Goal: Transaction & Acquisition: Purchase product/service

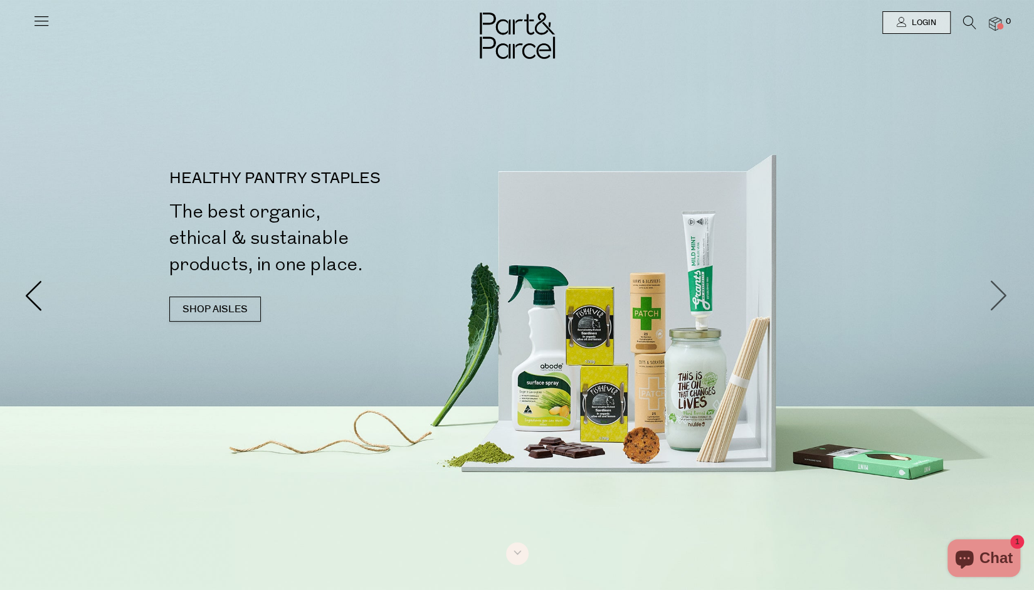
click at [1000, 295] on span at bounding box center [999, 295] width 31 height 31
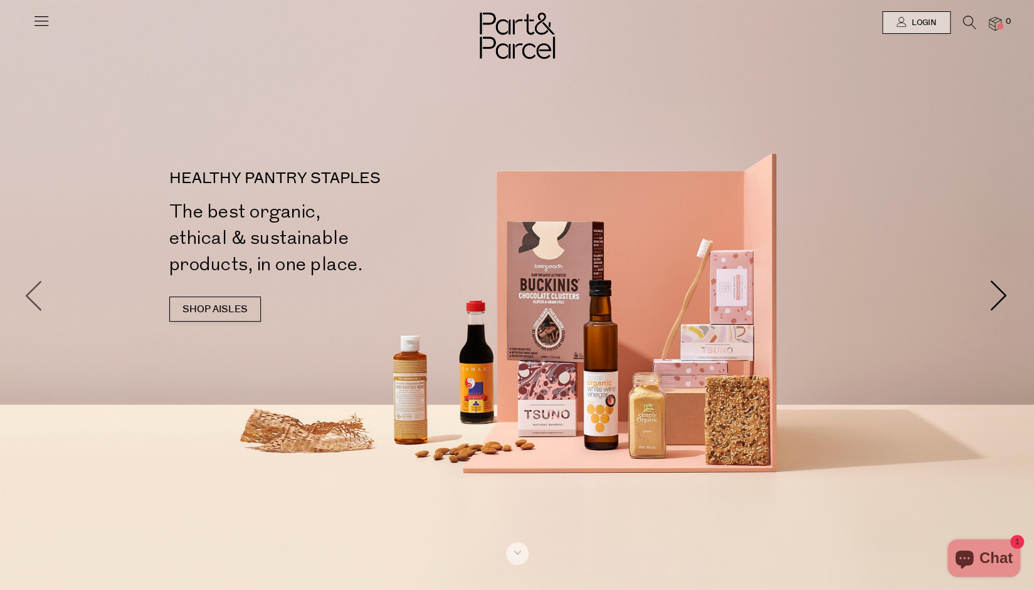
click at [28, 299] on span at bounding box center [34, 295] width 31 height 31
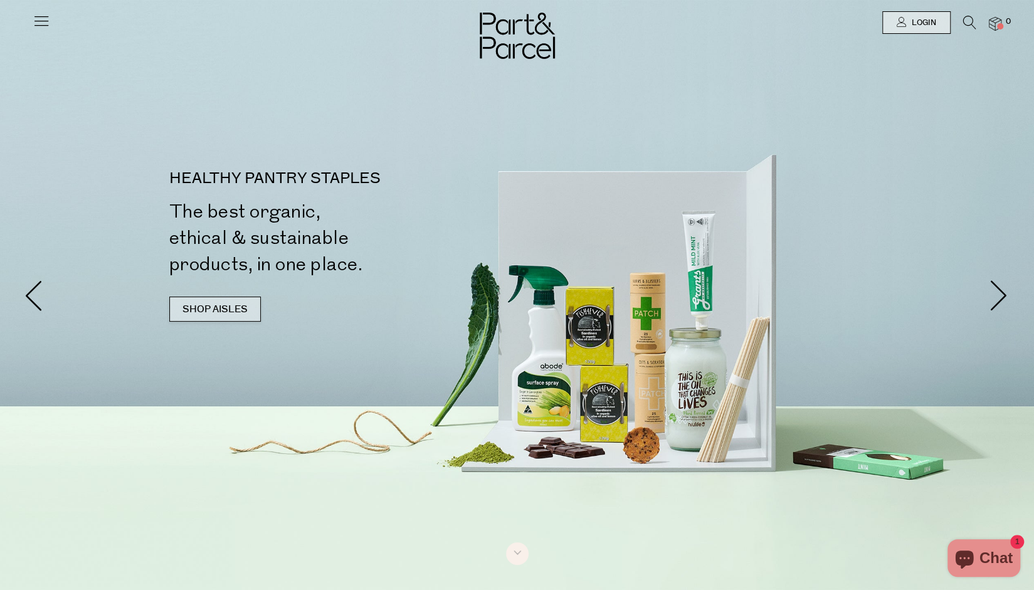
click at [232, 304] on link "SHOP AISLES" at bounding box center [215, 309] width 92 height 25
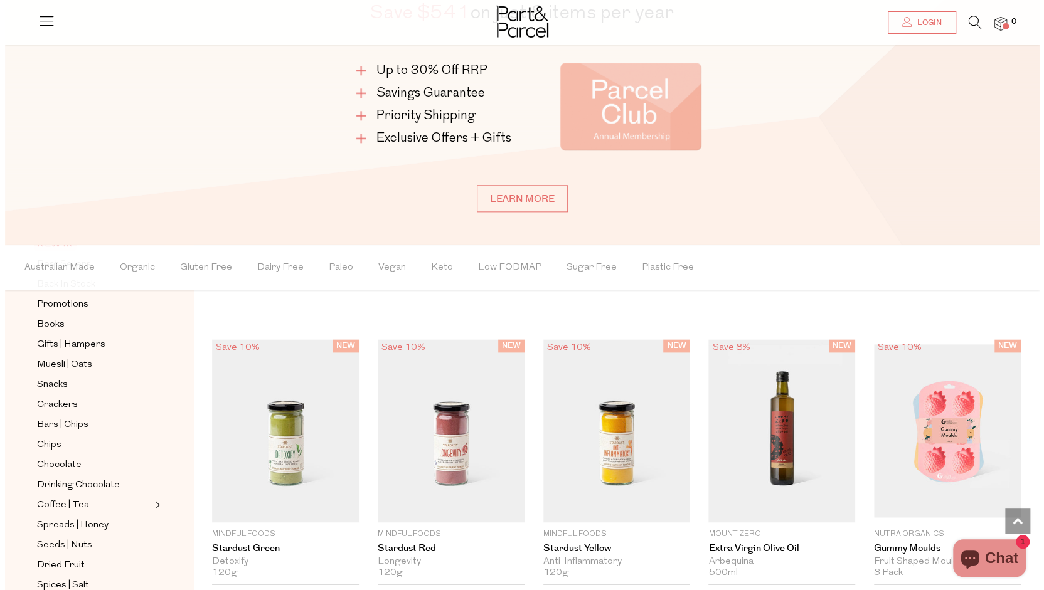
scroll to position [886, 0]
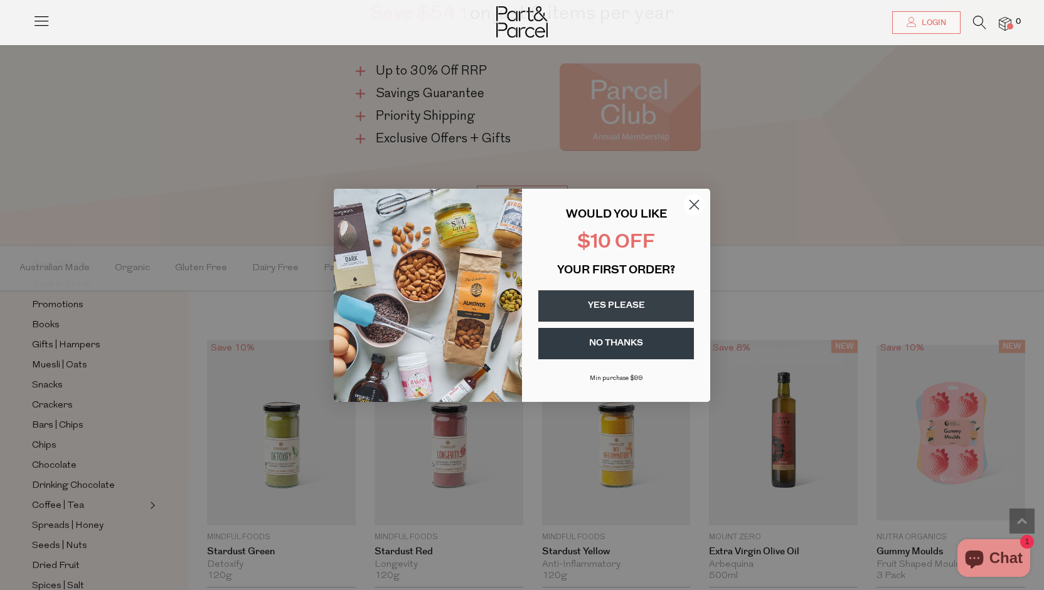
click at [694, 210] on circle "Close dialog" at bounding box center [694, 204] width 21 height 21
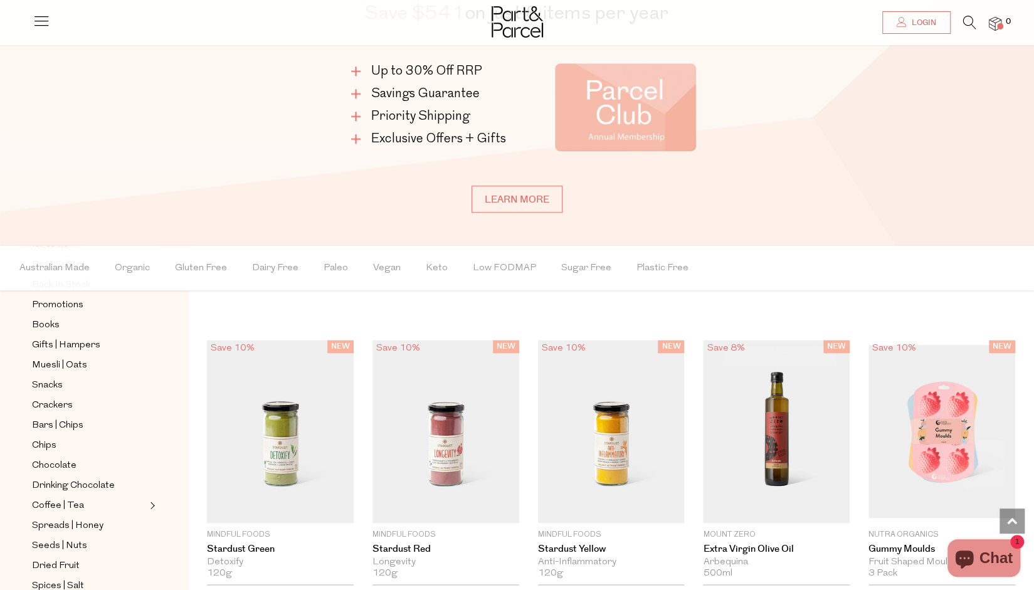
click at [967, 27] on icon at bounding box center [969, 23] width 13 height 14
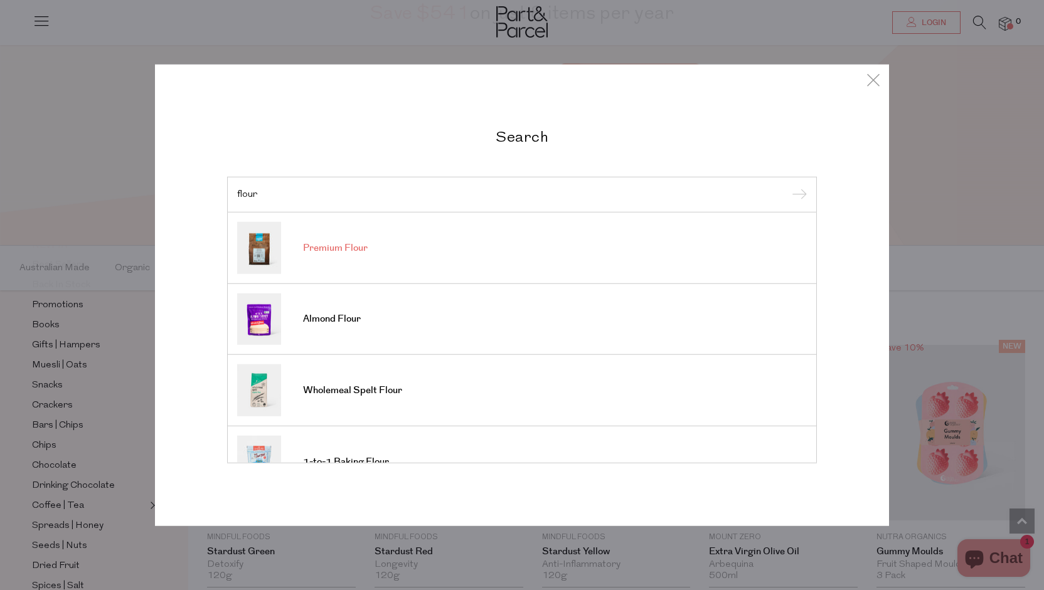
type input "flour"
click at [370, 245] on link "Premium Flour" at bounding box center [522, 248] width 570 height 52
